Goal: Task Accomplishment & Management: Use online tool/utility

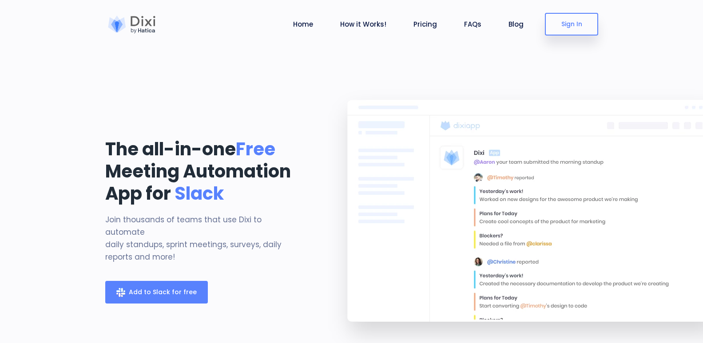
click at [181, 289] on span "Add to Slack for free" at bounding box center [163, 292] width 68 height 9
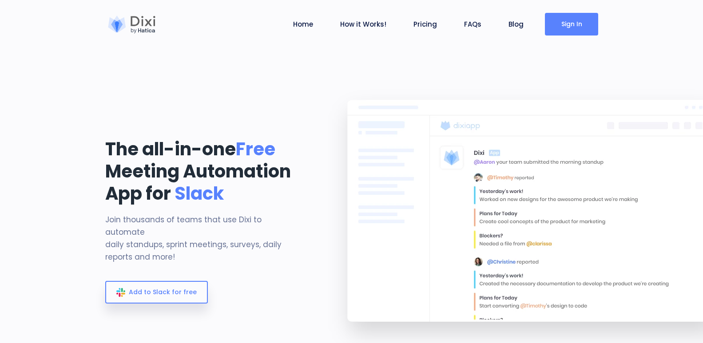
click at [585, 26] on link "Sign In" at bounding box center [571, 24] width 53 height 23
click at [555, 27] on link "Sign In" at bounding box center [571, 24] width 53 height 23
click at [144, 16] on div at bounding box center [131, 25] width 53 height 18
click at [290, 89] on div "The all-in-one Free Meeting Automation App for Slack Join thousands of teams th…" at bounding box center [204, 222] width 211 height 289
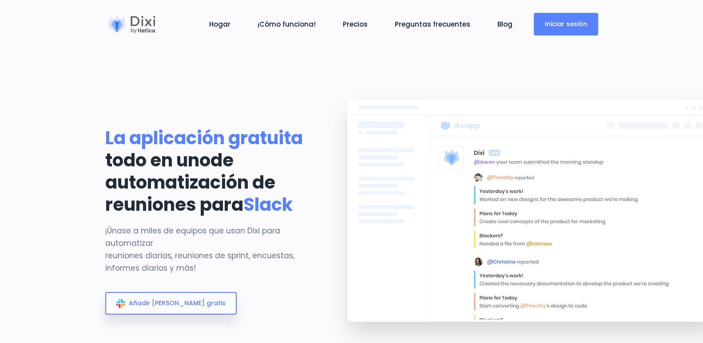
click at [586, 19] on link "Iniciar sesión" at bounding box center [566, 24] width 64 height 23
